Goal: Find specific fact

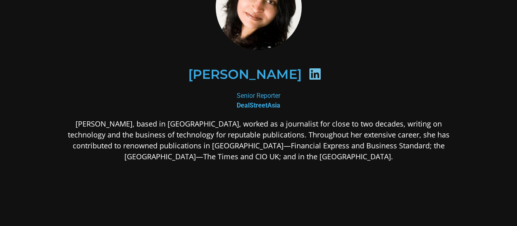
scroll to position [66, 0]
click at [173, 140] on p "[PERSON_NAME], based in [GEOGRAPHIC_DATA], worked as a journalist for close to …" at bounding box center [258, 140] width 393 height 44
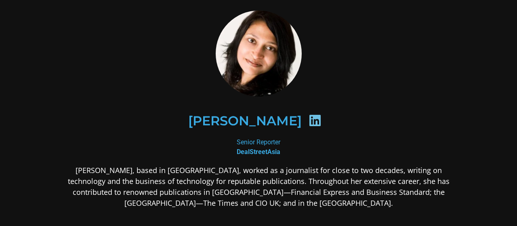
scroll to position [8, 0]
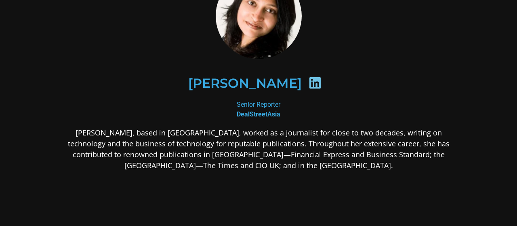
scroll to position [57, 0]
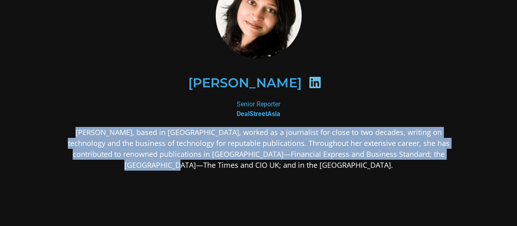
drag, startPoint x: 57, startPoint y: 132, endPoint x: 447, endPoint y: 162, distance: 390.6
click at [447, 162] on div "Kavitha Nair​ Senior Reporter​ DealStreetAsia​ Kavitha, based in Singapore, wor…" at bounding box center [258, 135] width 436 height 369
copy p "[PERSON_NAME], based in [GEOGRAPHIC_DATA], worked as a journalist for close to …"
